Goal: Complete application form: Complete application form

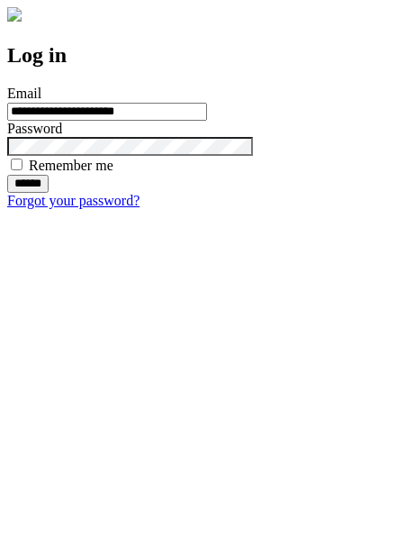
type input "**********"
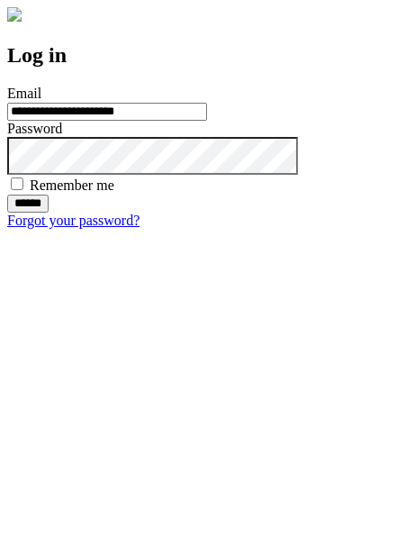
click at [49, 213] on input "******" at bounding box center [27, 204] width 41 height 18
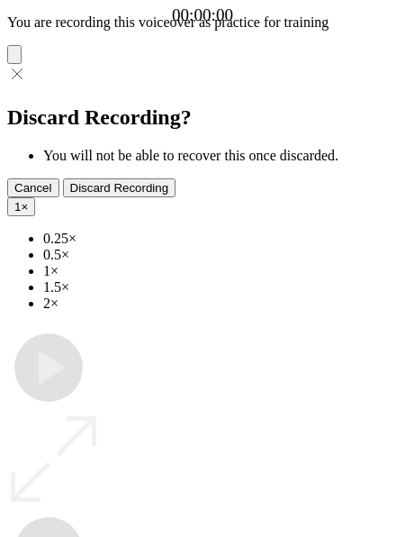
type input "**********"
